Goal: Find specific page/section: Find specific page/section

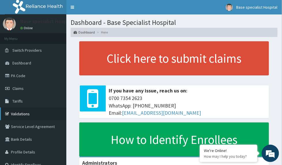
click at [24, 115] on link "Validations" at bounding box center [33, 113] width 66 height 13
click at [27, 113] on link "Validations" at bounding box center [33, 113] width 66 height 13
